Goal: Transaction & Acquisition: Purchase product/service

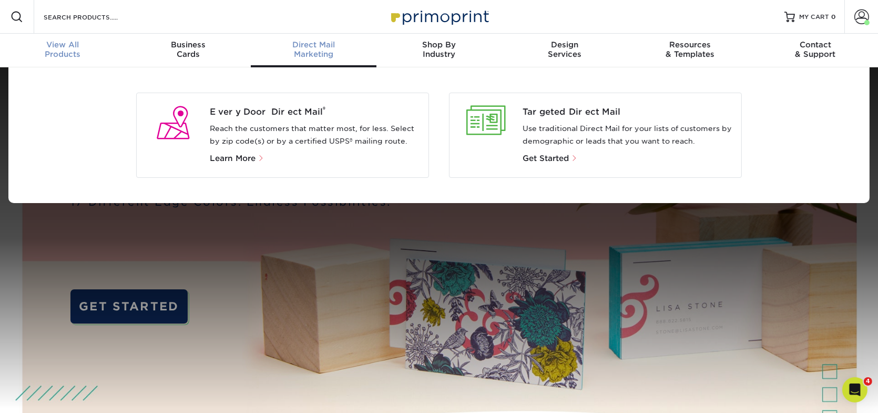
click at [67, 52] on div "View All Products" at bounding box center [63, 49] width 126 height 19
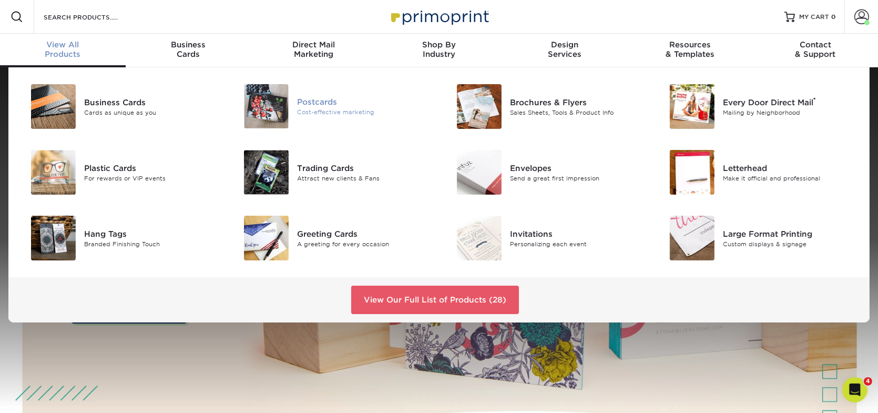
click at [342, 103] on div "Postcards" at bounding box center [364, 102] width 134 height 12
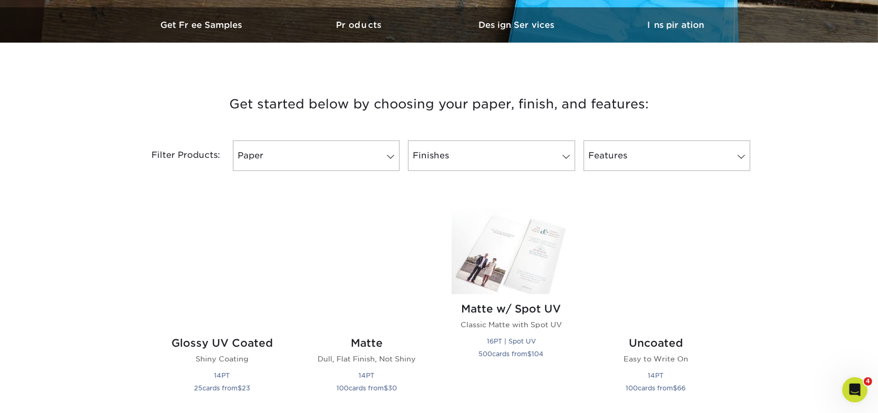
scroll to position [368, 0]
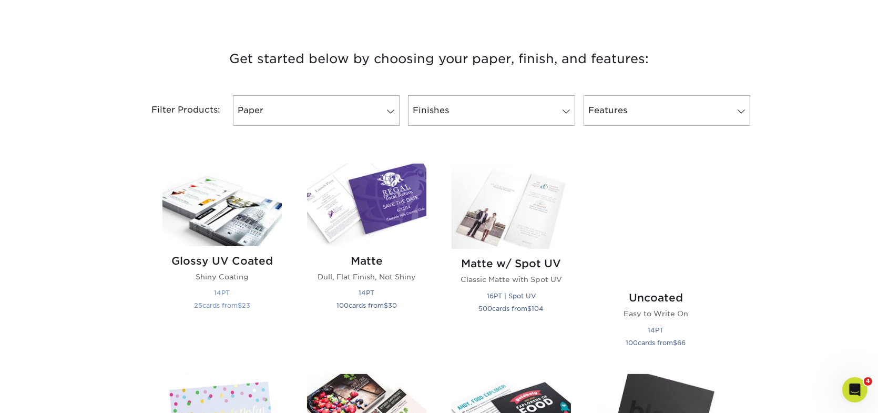
click at [230, 203] on img at bounding box center [221, 204] width 119 height 83
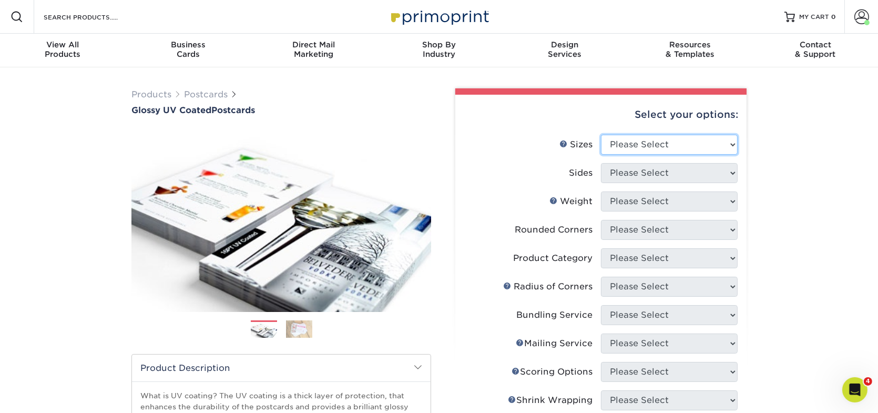
click at [628, 137] on select "Please Select 1.5" x 7" 2" x 4" 2" x 6" 2" x 7" 2" x 8" 2.12" x 5.5" 2.12" x 5.…" at bounding box center [669, 145] width 137 height 20
select select "6.00x9.00"
click at [601, 135] on select "Please Select 1.5" x 7" 2" x 4" 2" x 6" 2" x 7" 2" x 8" 2.12" x 5.5" 2.12" x 5.…" at bounding box center [669, 145] width 137 height 20
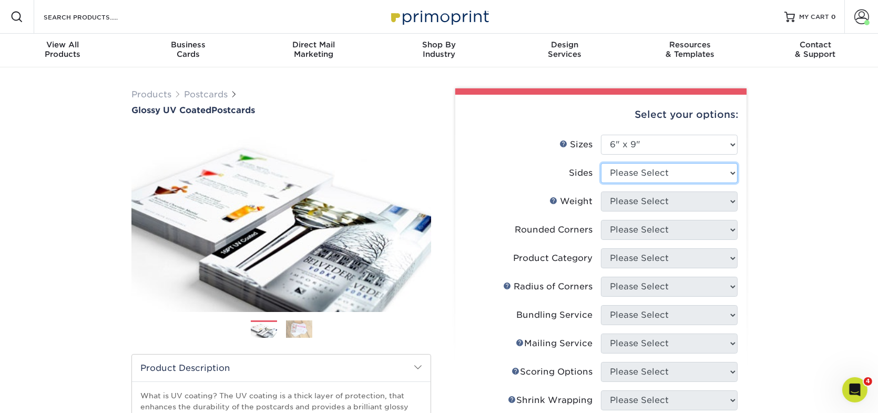
click at [668, 167] on select "Please Select Print Both Sides Print Front Only" at bounding box center [669, 173] width 137 height 20
select select "13abbda7-1d64-4f25-8bb2-c179b224825d"
click at [601, 163] on select "Please Select Print Both Sides Print Front Only" at bounding box center [669, 173] width 137 height 20
click at [705, 203] on select "Please Select 16PT 14PT 18PT C1S" at bounding box center [669, 201] width 137 height 20
select select "14PT"
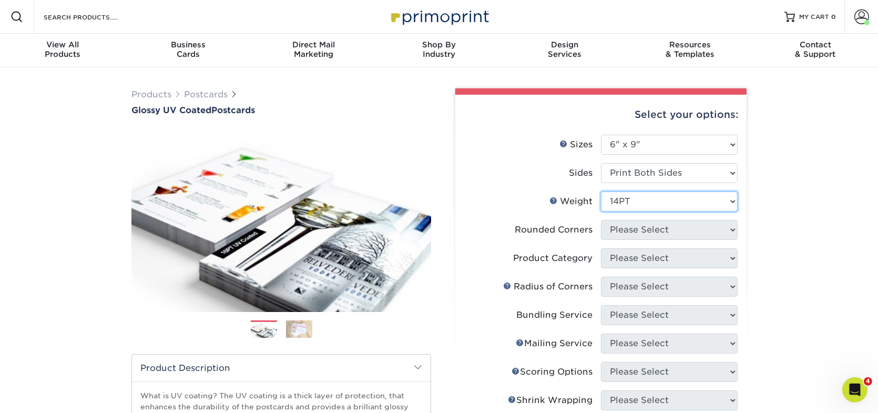
click at [601, 191] on select "Please Select 16PT 14PT 18PT C1S" at bounding box center [669, 201] width 137 height 20
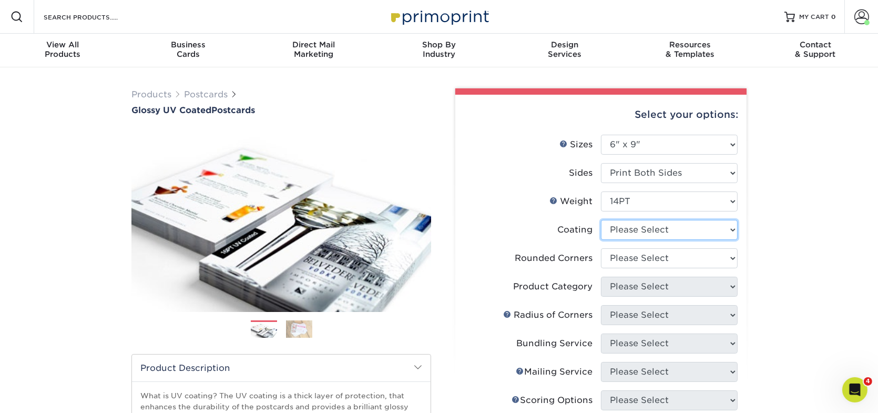
click at [695, 229] on select at bounding box center [669, 230] width 137 height 20
select select "1e8116af-acfc-44b1-83dc-8181aa338834"
click at [601, 220] on select at bounding box center [669, 230] width 137 height 20
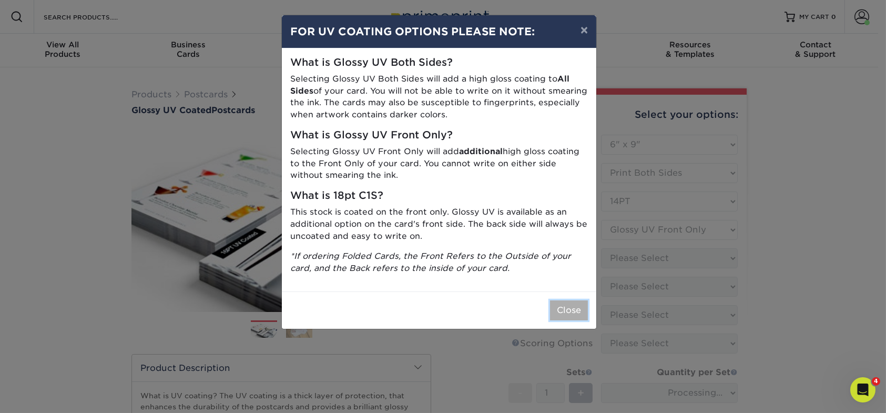
click at [565, 314] on button "Close" at bounding box center [569, 310] width 38 height 20
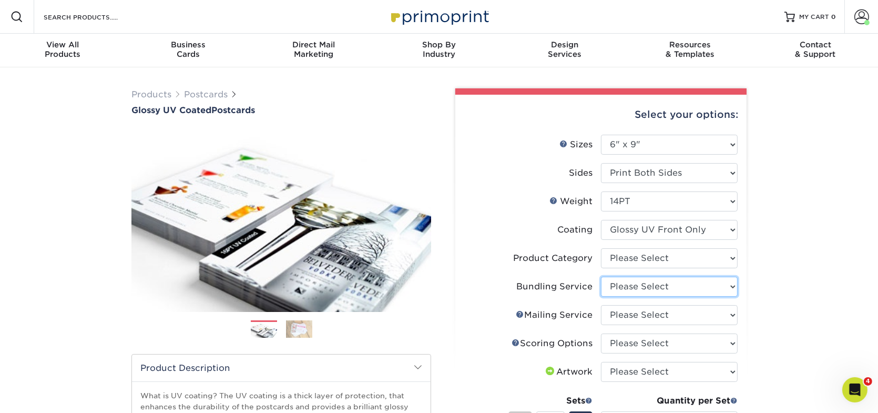
click at [679, 281] on select "Please Select No Bundling Services Yes, Bundles of 50 (+2 Days) Yes, Bundles of…" at bounding box center [669, 287] width 137 height 20
select select "58689abb-25c0-461c-a4c3-a80b627d6649"
click at [601, 277] on select "Please Select No Bundling Services Yes, Bundles of 50 (+2 Days) Yes, Bundles of…" at bounding box center [669, 287] width 137 height 20
click at [697, 315] on select "Please Select No Direct Mailing Service No, I will mail/stamp/imprint Direct Ma…" at bounding box center [669, 315] width 137 height 20
select select "3e5e9bdd-d78a-4c28-a41d-fe1407925ca6"
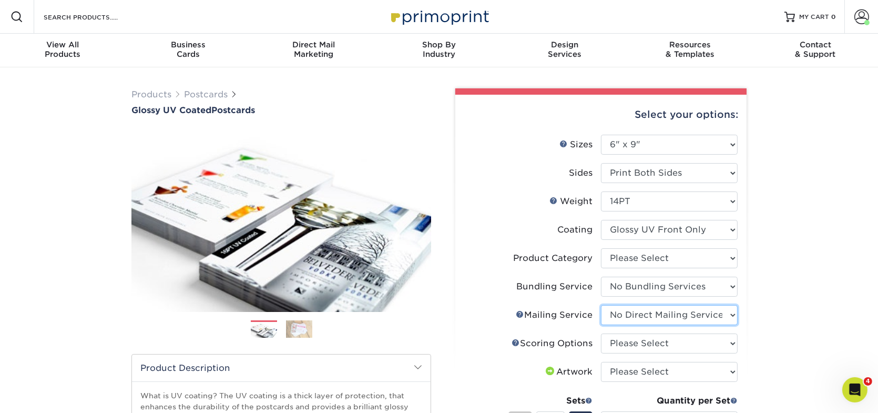
click at [601, 305] on select "Please Select No Direct Mailing Service No, I will mail/stamp/imprint Direct Ma…" at bounding box center [669, 315] width 137 height 20
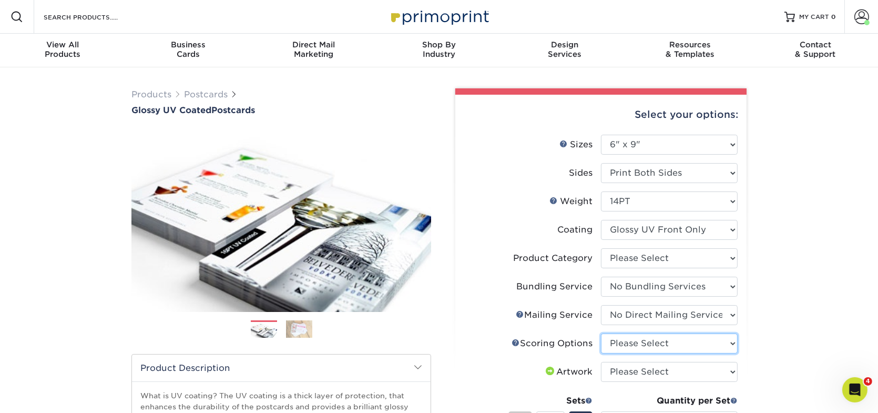
click at [666, 336] on select "Please Select No Scoring One Score Two Scores" at bounding box center [669, 343] width 137 height 20
select select "16ebe401-5398-422d-8cb0-f3adbb82deb5"
click at [601, 333] on select "Please Select No Scoring One Score Two Scores" at bounding box center [669, 343] width 137 height 20
click at [789, 311] on div "Products Postcards Glossy UV Coated Postcards Previous Next show more 25" at bounding box center [439, 384] width 878 height 635
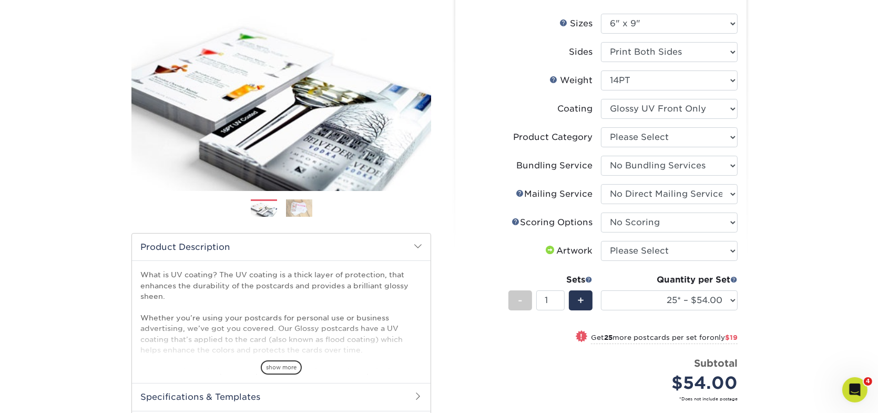
scroll to position [158, 0]
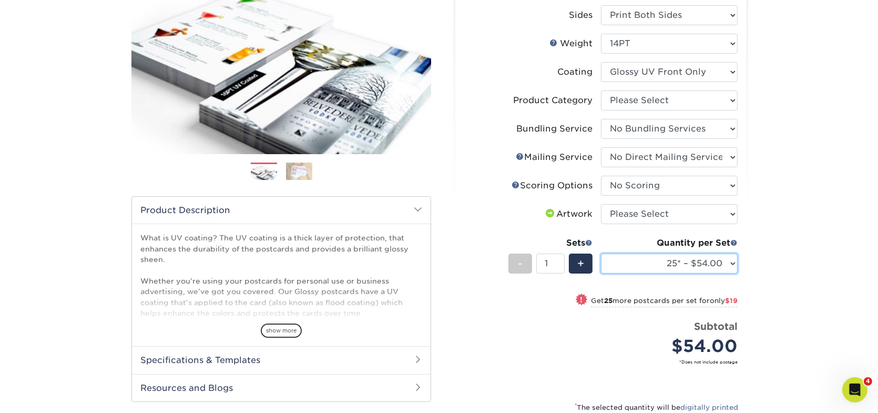
click at [710, 253] on select "25* – $54.00 50* – $73.00 75* – $85.00 100* – $113.00 250* – $191.00 500 – $229…" at bounding box center [669, 263] width 137 height 20
select select "1000 – $270.00"
click at [601, 253] on select "25* – $54.00 50* – $73.00 75* – $85.00 100* – $113.00 250* – $191.00 500 – $229…" at bounding box center [669, 263] width 137 height 20
